Goal: Task Accomplishment & Management: Check status

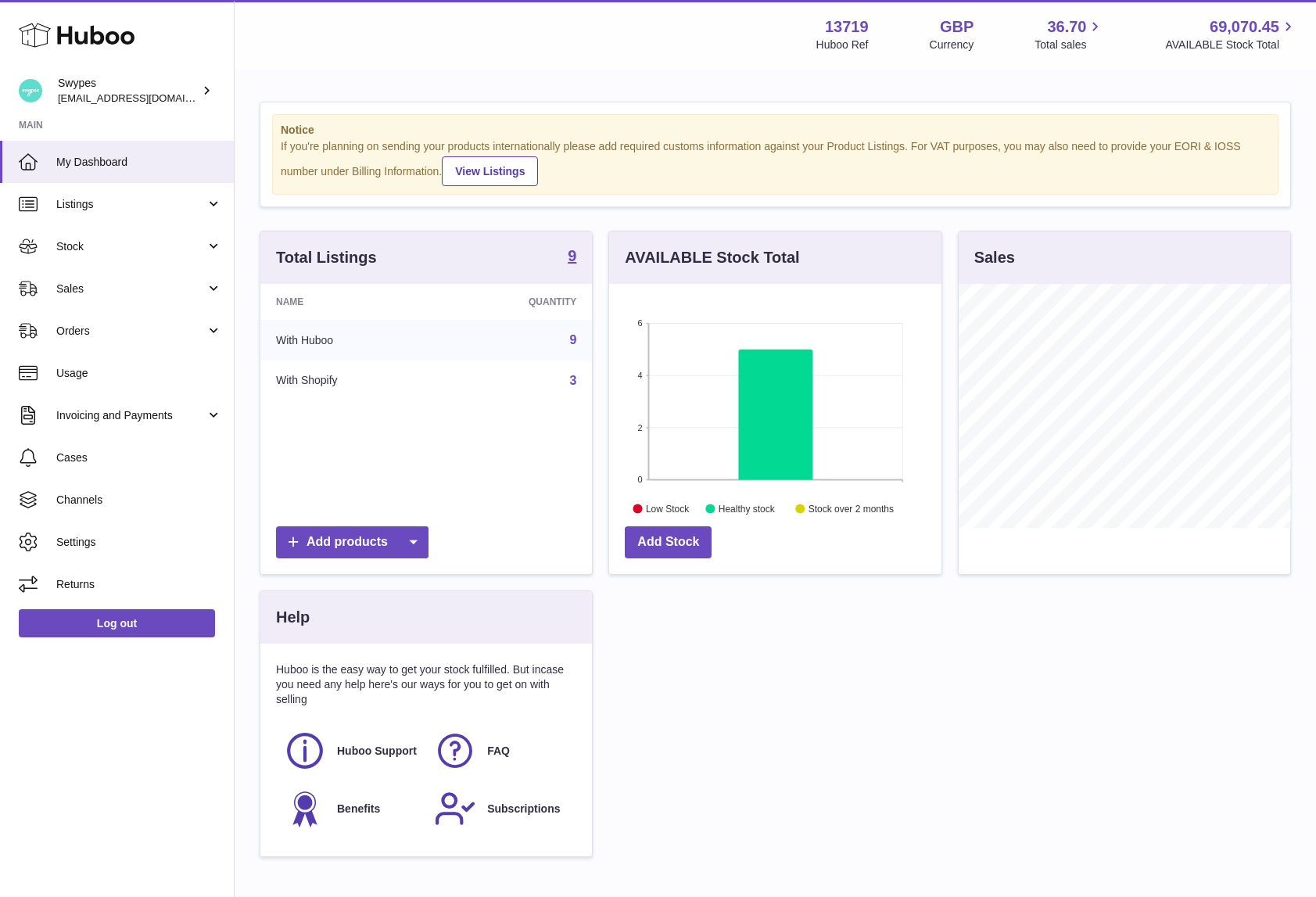
scroll to position [244, 332]
click at [171, 304] on link "Sales" at bounding box center [117, 289] width 234 height 42
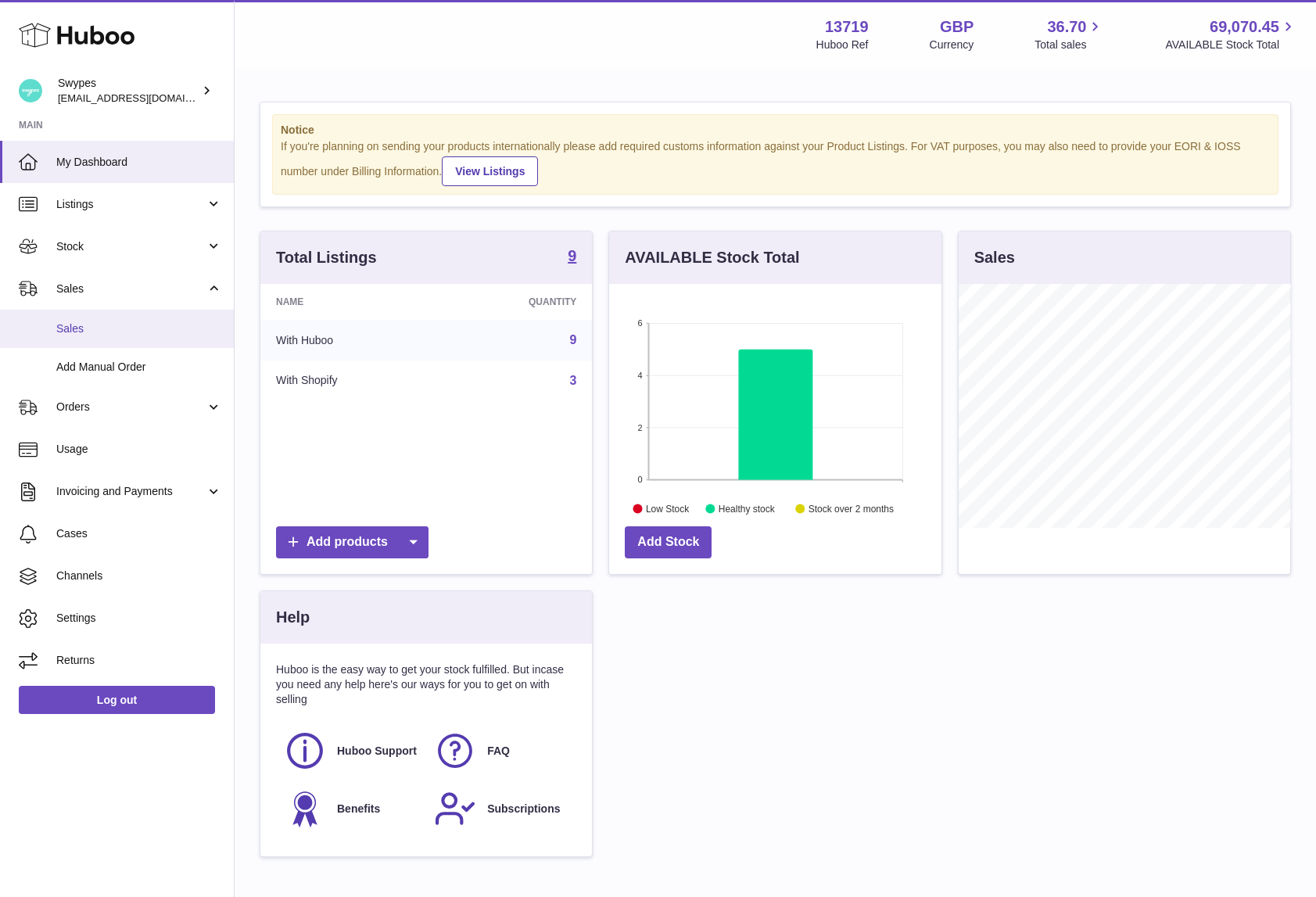
click at [171, 328] on span "Sales" at bounding box center [139, 328] width 166 height 14
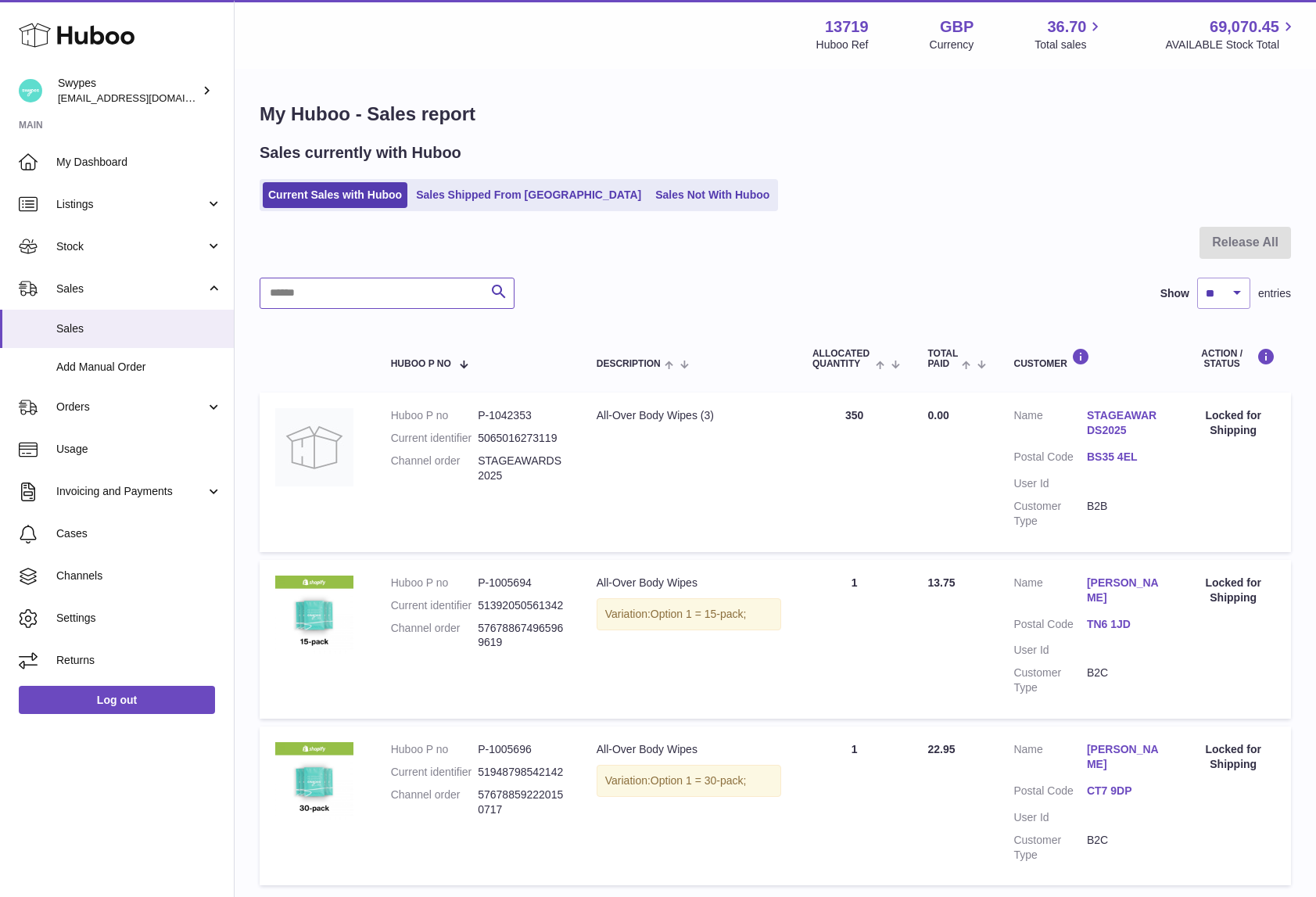
click at [406, 297] on input "text" at bounding box center [387, 294] width 255 height 31
type input "*******"
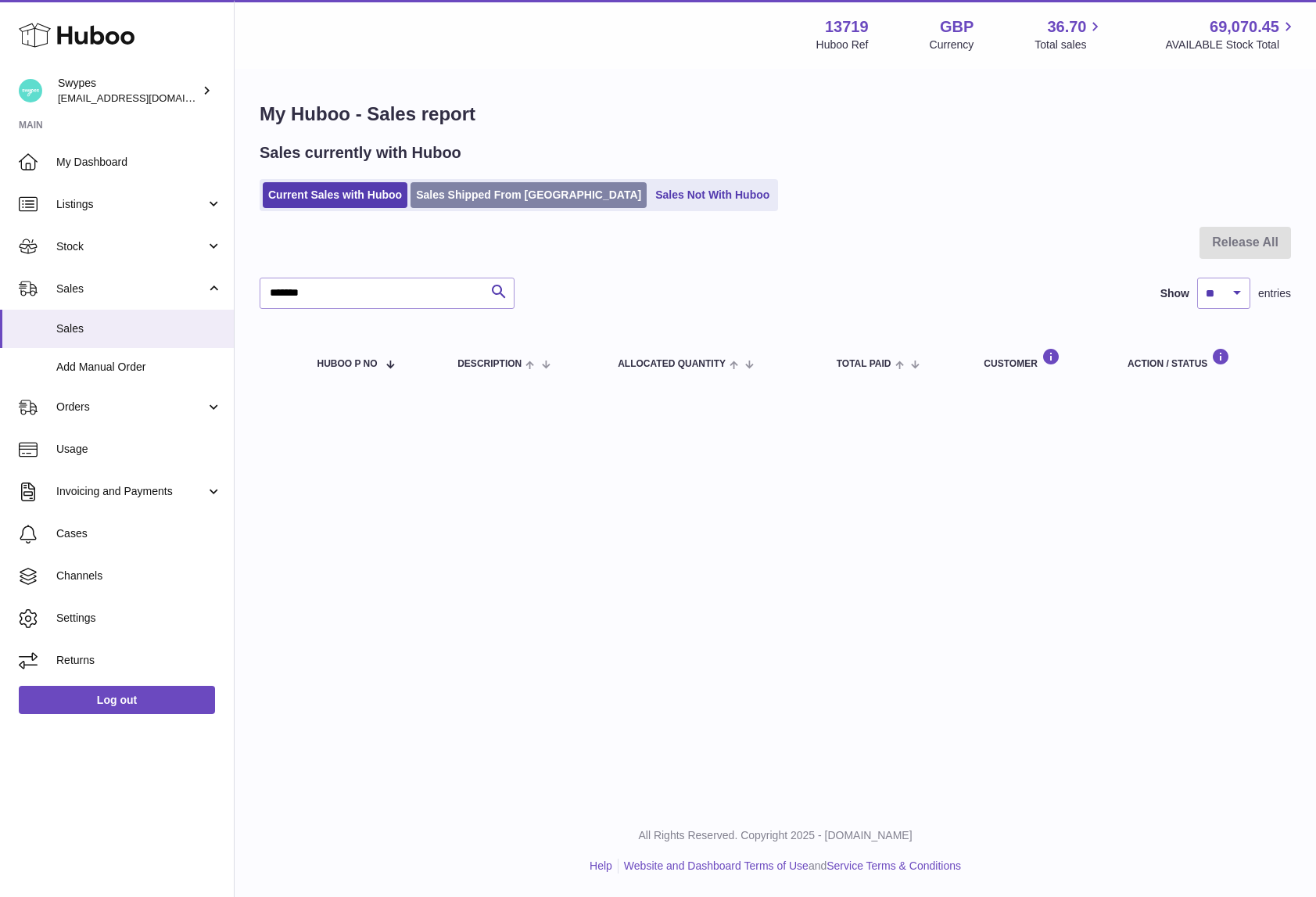
click at [493, 191] on link "Sales Shipped From [GEOGRAPHIC_DATA]" at bounding box center [528, 195] width 237 height 26
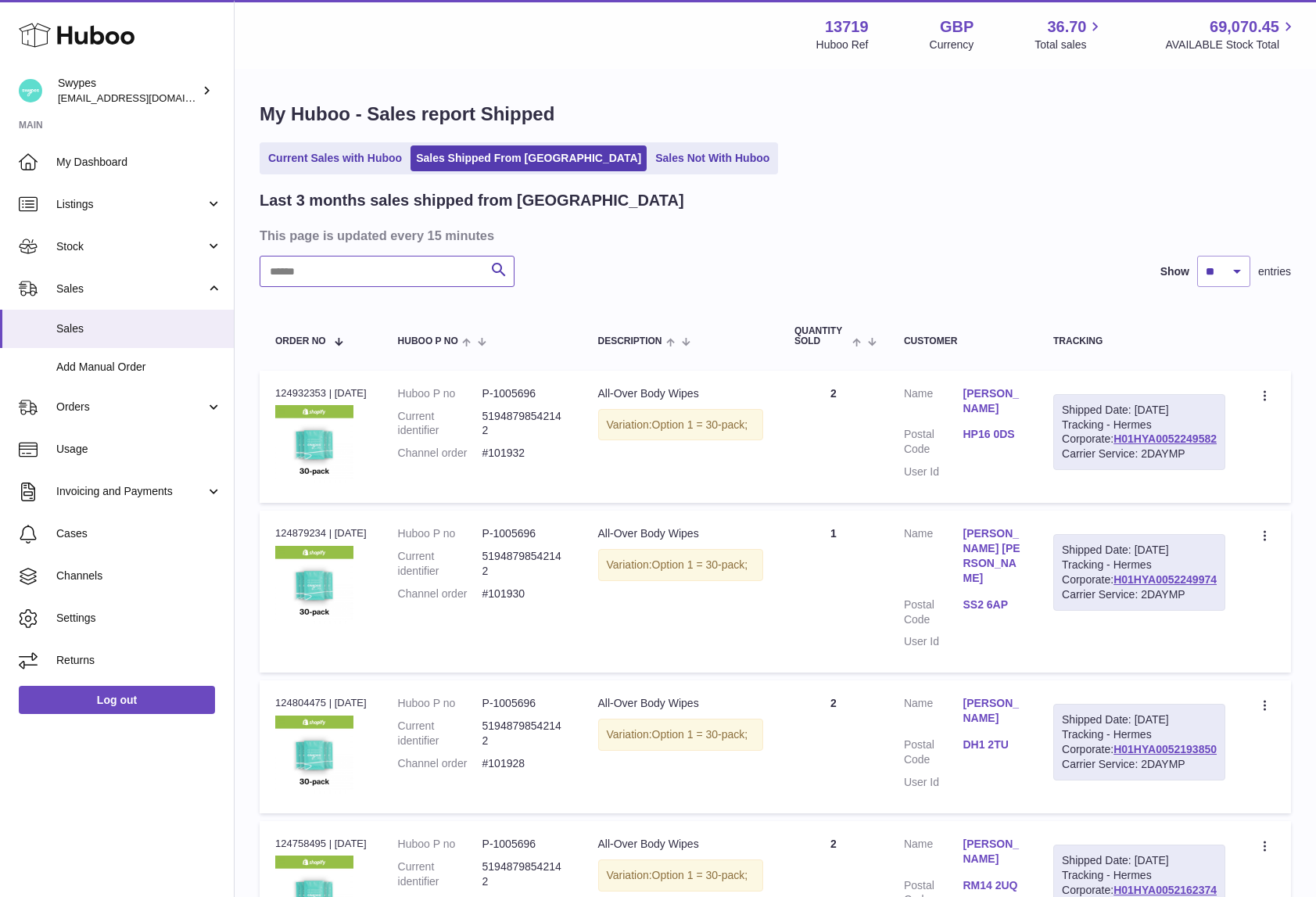
click at [383, 267] on input "text" at bounding box center [387, 271] width 255 height 31
type input "*"
type input "*******"
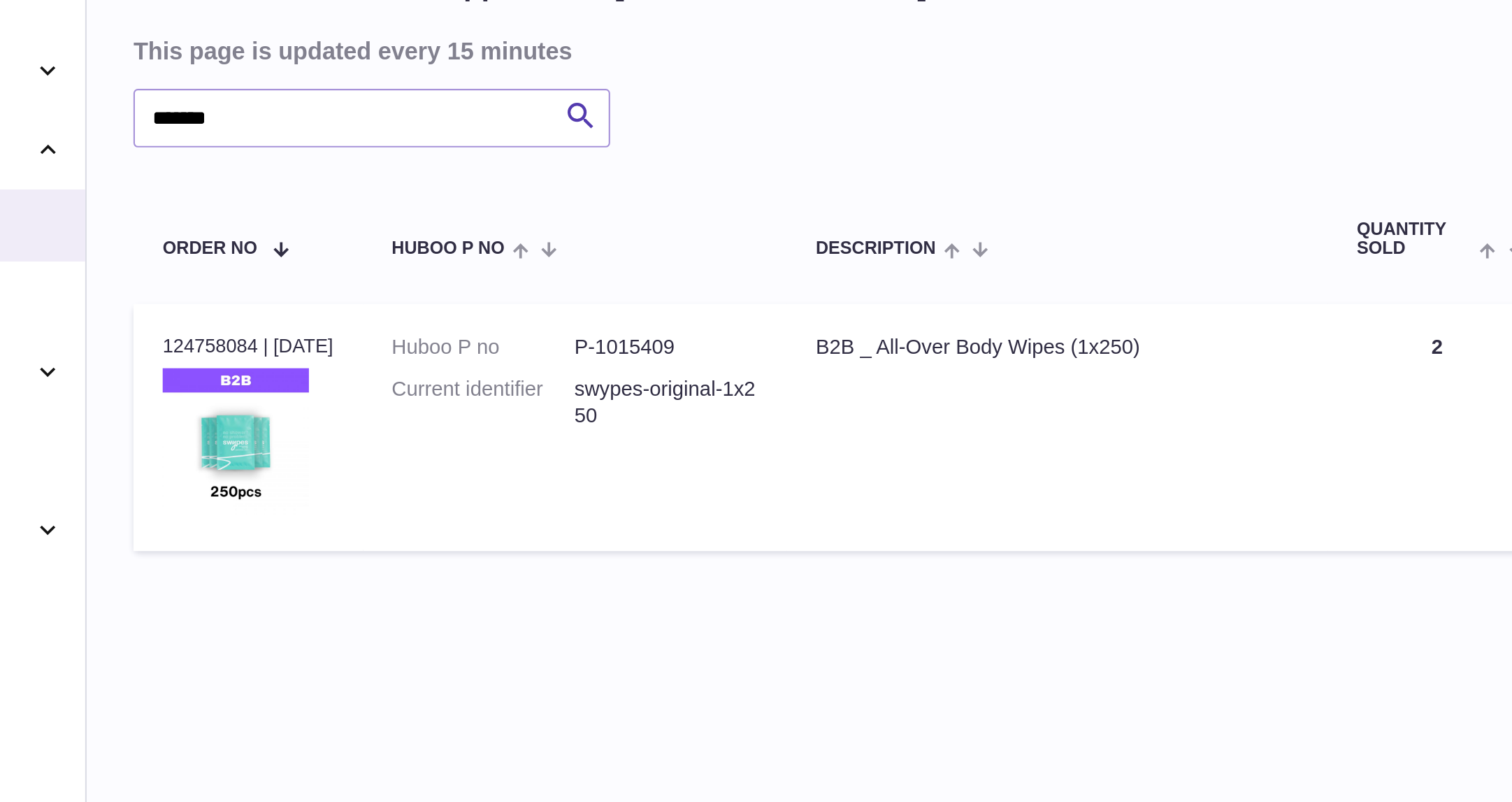
drag, startPoint x: 261, startPoint y: 350, endPoint x: 274, endPoint y: 350, distance: 13.0
click at [274, 350] on div "Order no 124758084 | 15th Sep" at bounding box center [287, 351] width 82 height 13
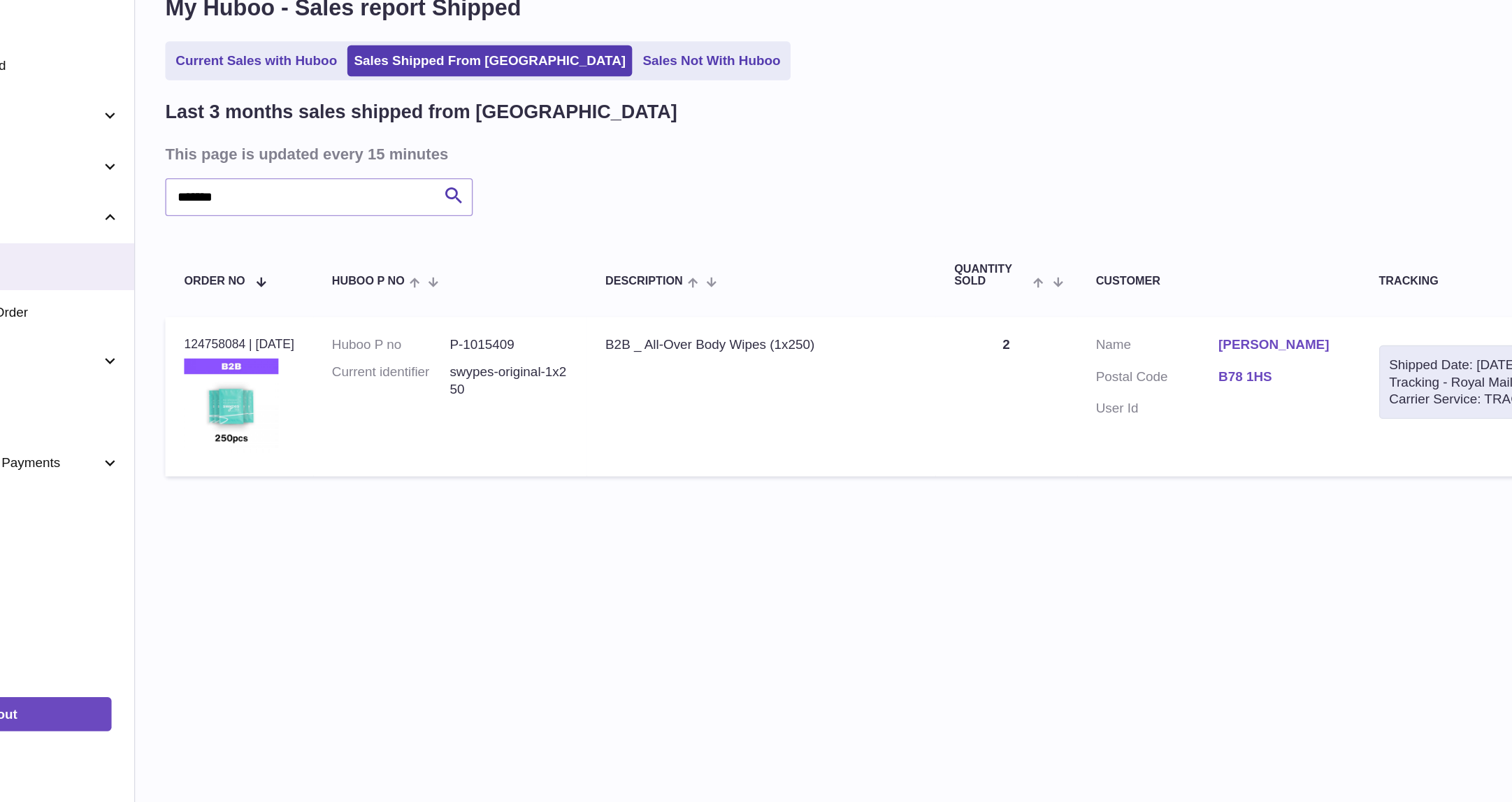
click at [261, 350] on div "Order no 124758084 | 15th Sep" at bounding box center [287, 351] width 82 height 13
drag, startPoint x: 261, startPoint y: 350, endPoint x: 276, endPoint y: 350, distance: 15.0
click at [276, 351] on div "Order no 124758084 | 15th Sep" at bounding box center [287, 351] width 82 height 13
click at [276, 350] on div "Order no 124758084 | 15th Sep" at bounding box center [287, 351] width 82 height 13
drag, startPoint x: 276, startPoint y: 350, endPoint x: 290, endPoint y: 350, distance: 14.0
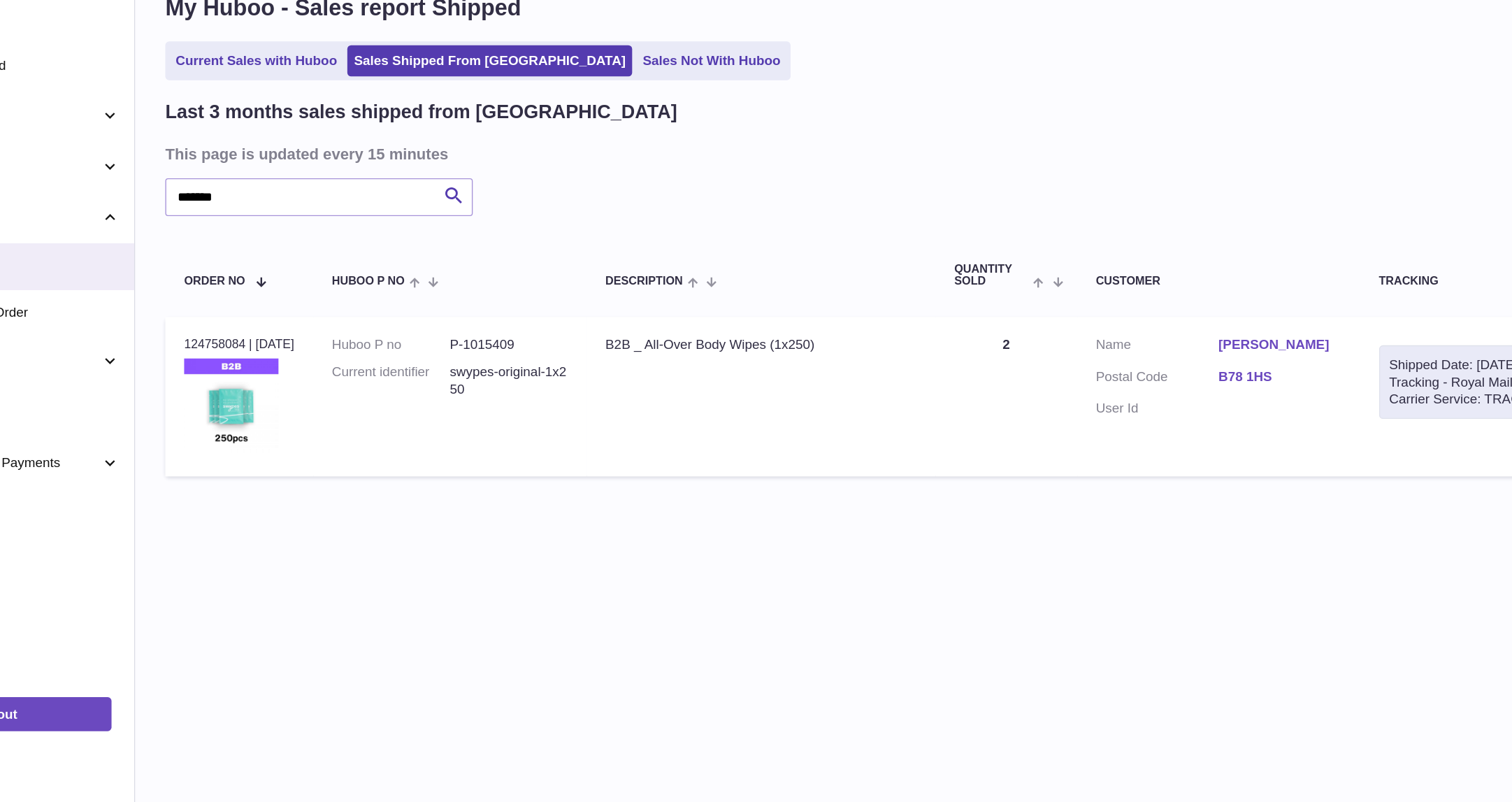
click at [290, 350] on div "Order no 124758084 | 15th Sep" at bounding box center [287, 351] width 82 height 13
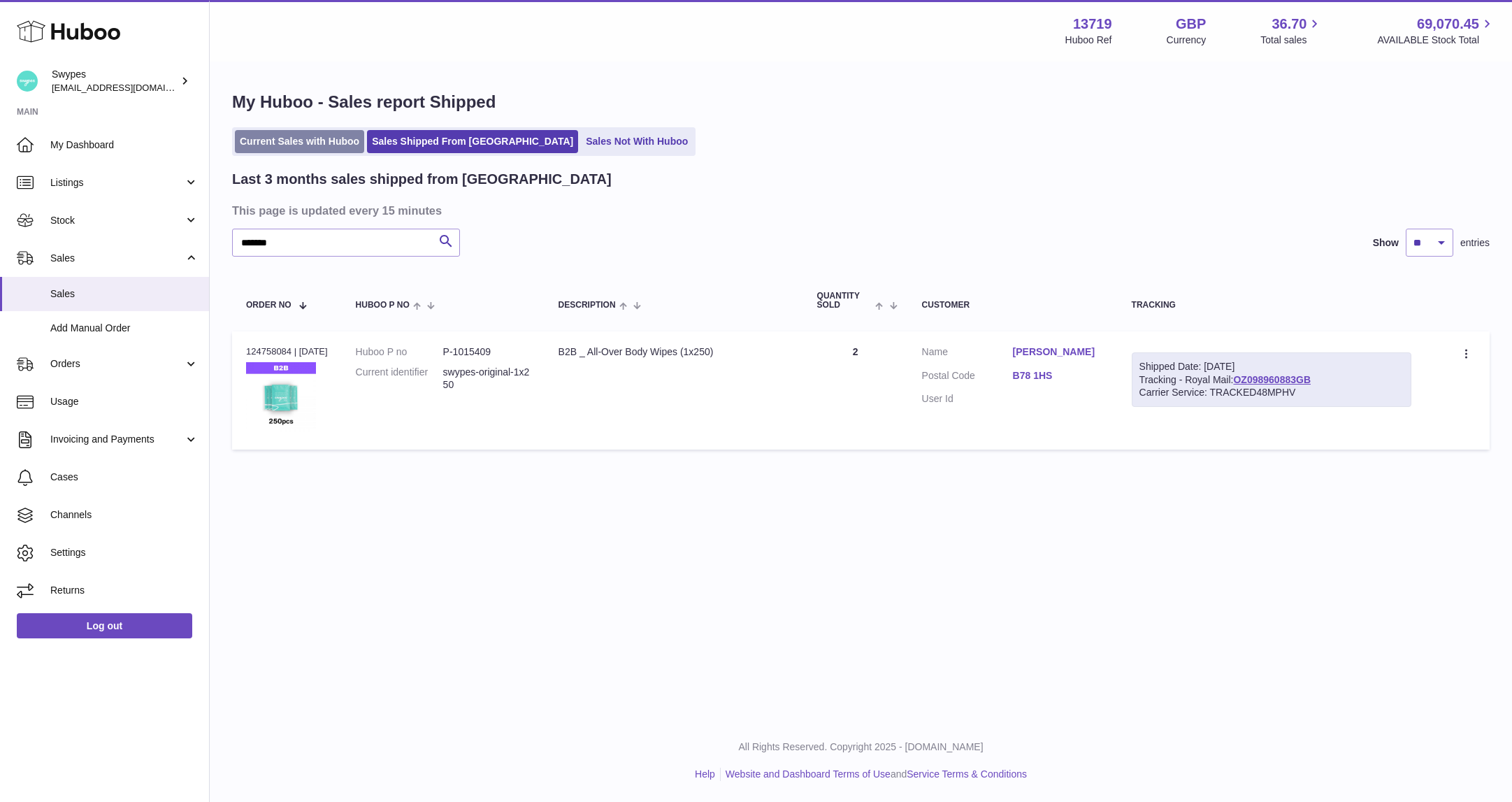
click at [289, 136] on link "Current Sales with Huboo" at bounding box center [299, 142] width 129 height 23
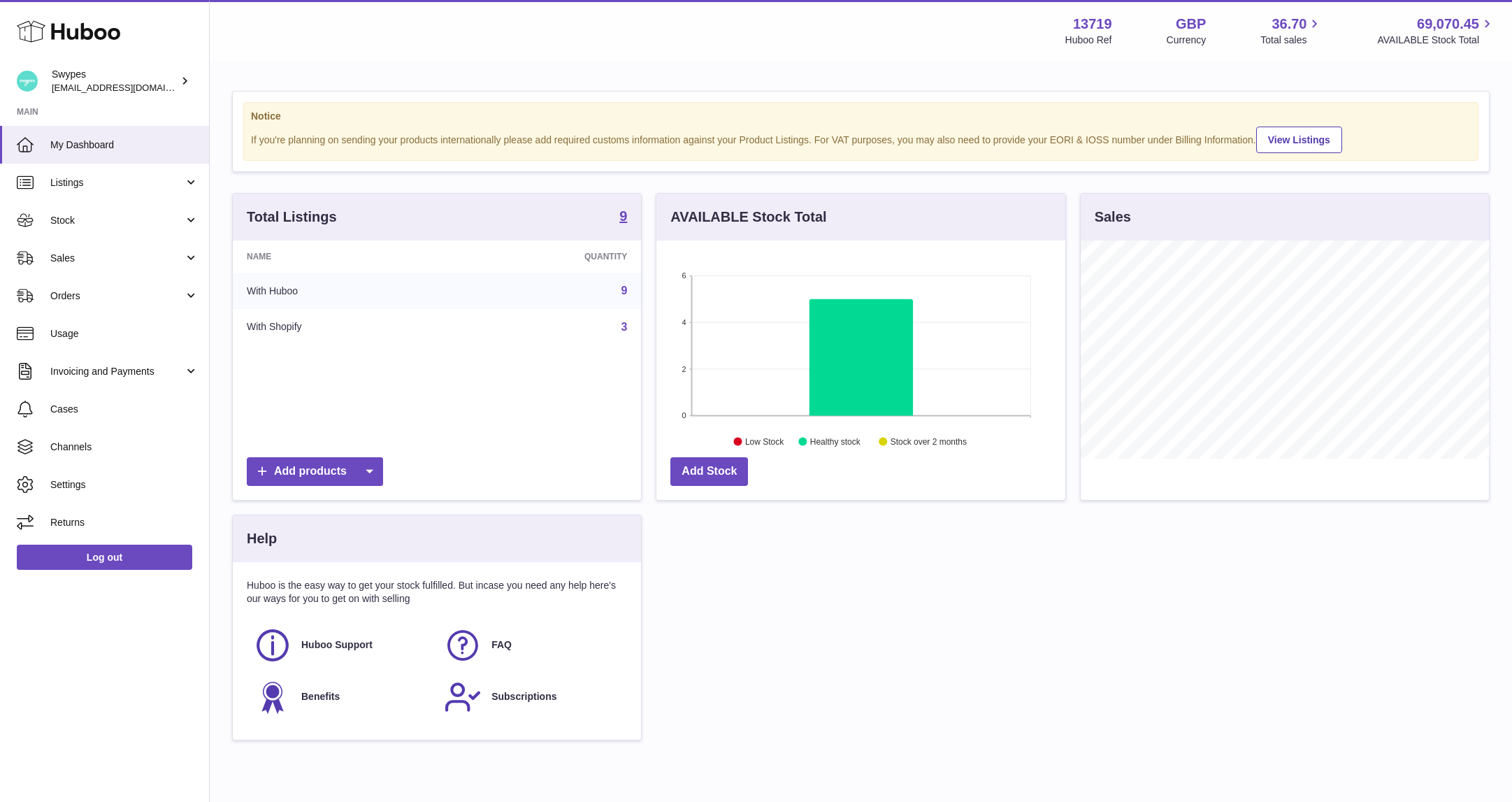
scroll to position [218, 409]
click at [94, 265] on link "Sales" at bounding box center [104, 258] width 209 height 38
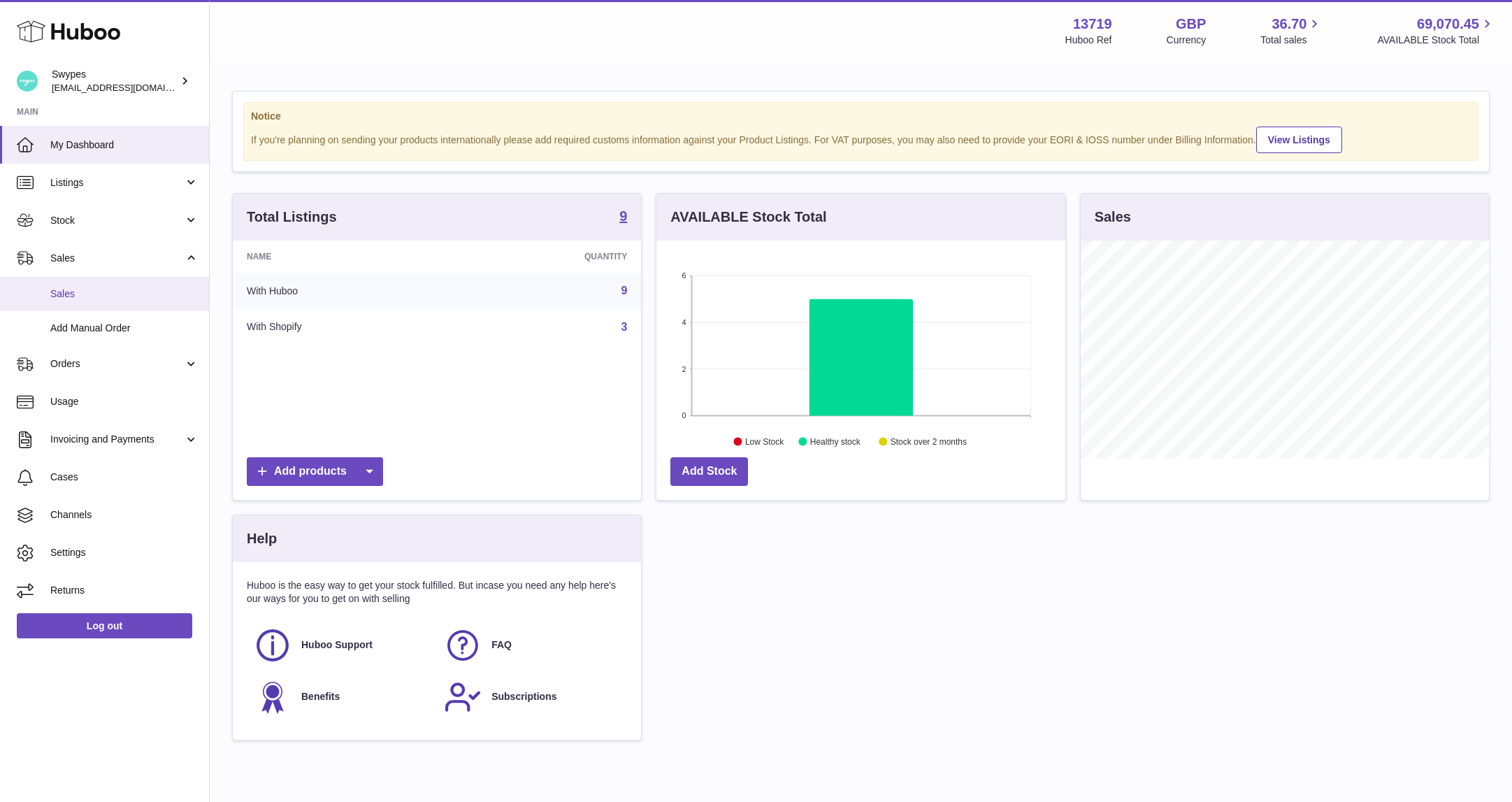
click at [94, 292] on span "Sales" at bounding box center [124, 294] width 148 height 13
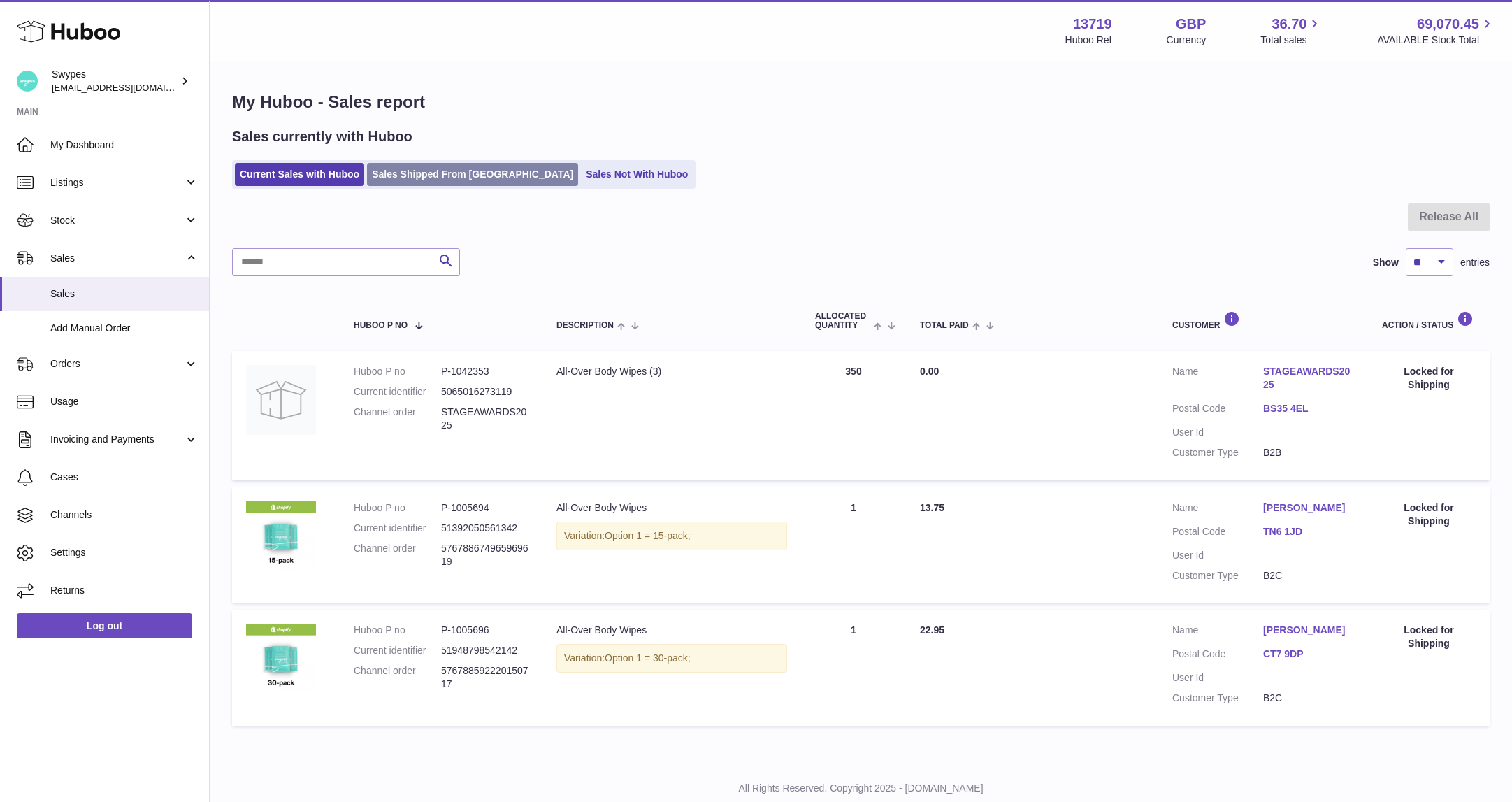
click at [400, 174] on link "Sales Shipped From [GEOGRAPHIC_DATA]" at bounding box center [472, 174] width 211 height 23
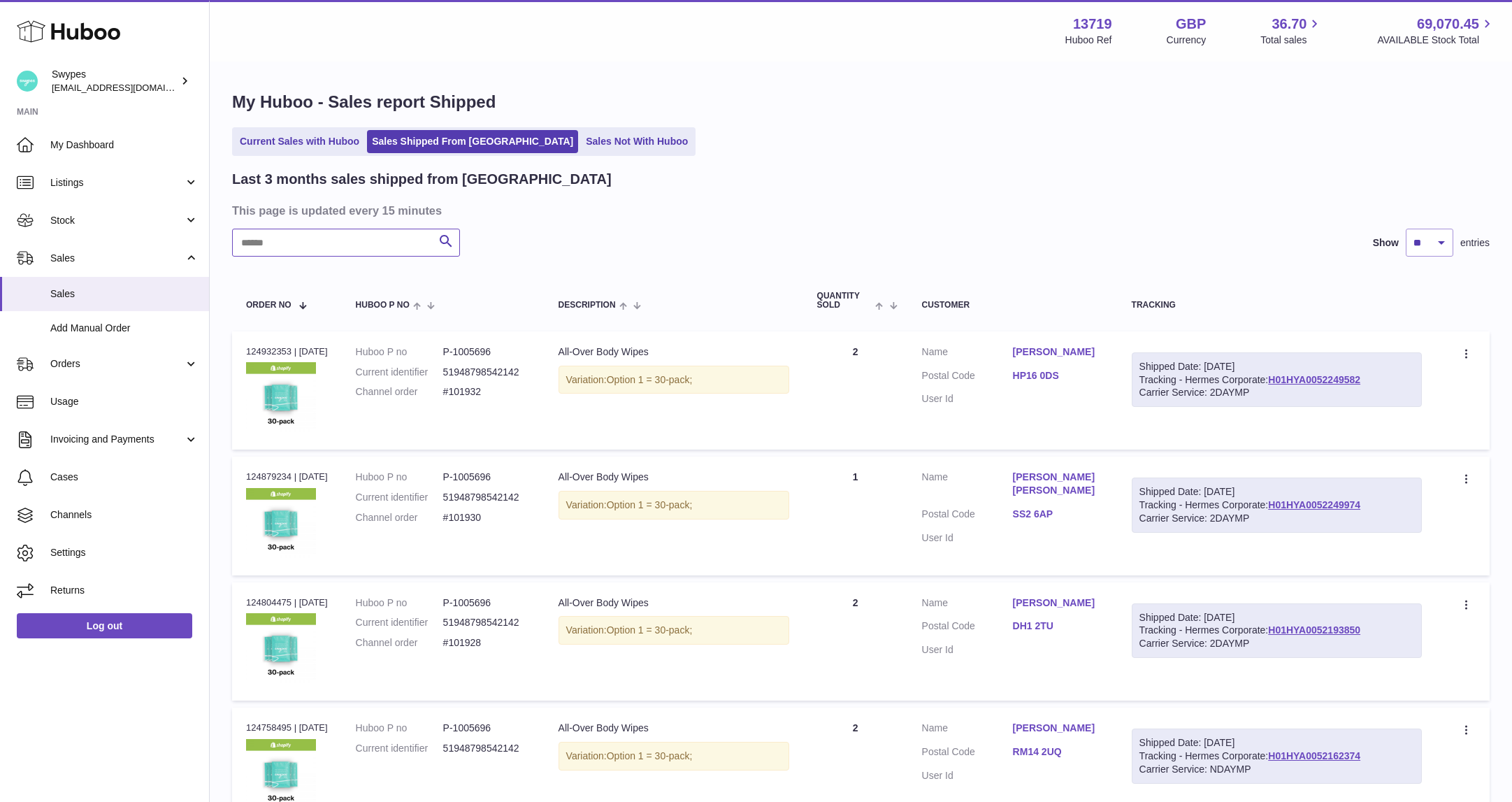
click at [407, 242] on input "text" at bounding box center [346, 243] width 228 height 28
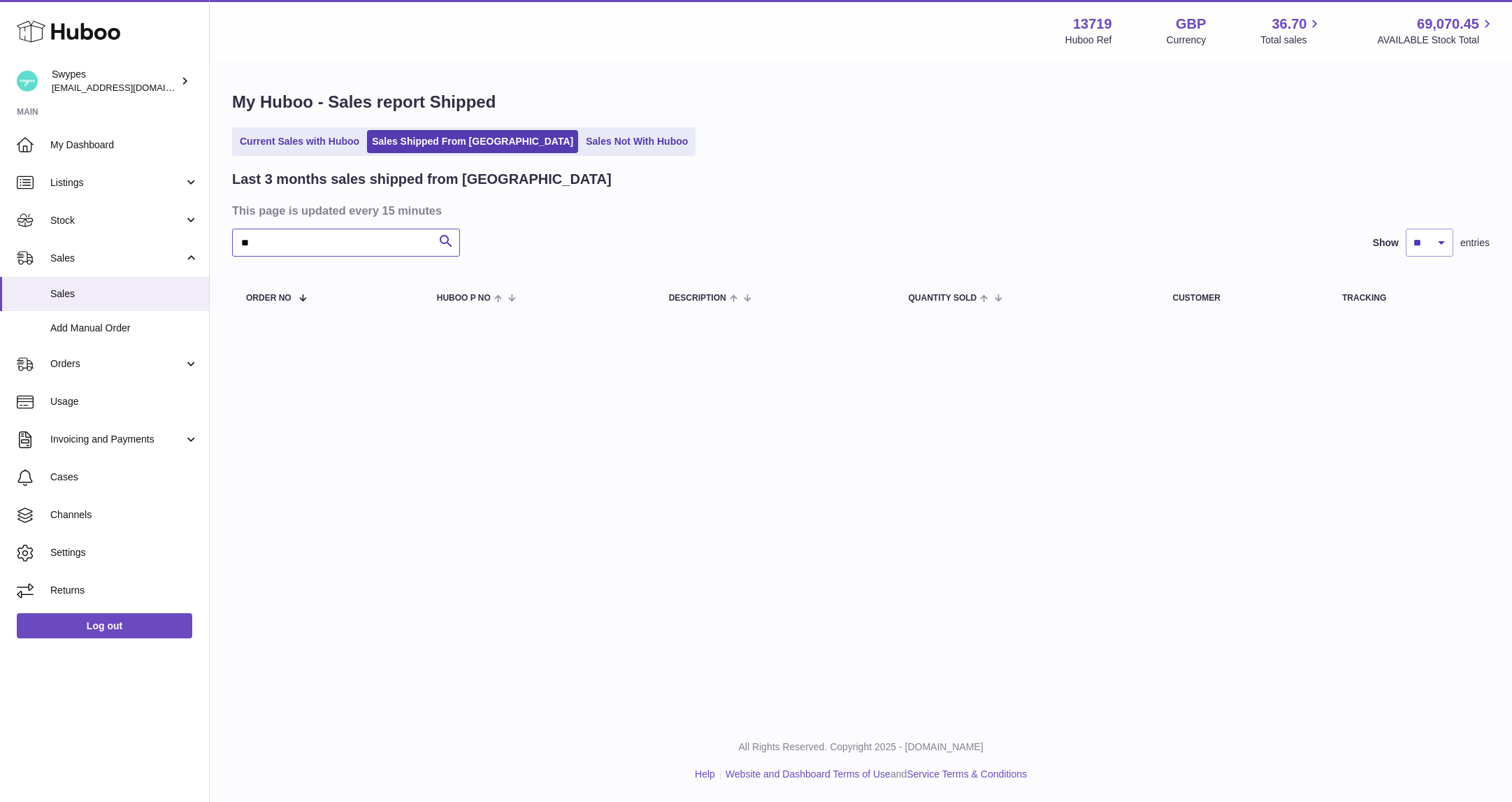
type input "*"
